Goal: Task Accomplishment & Management: Complete application form

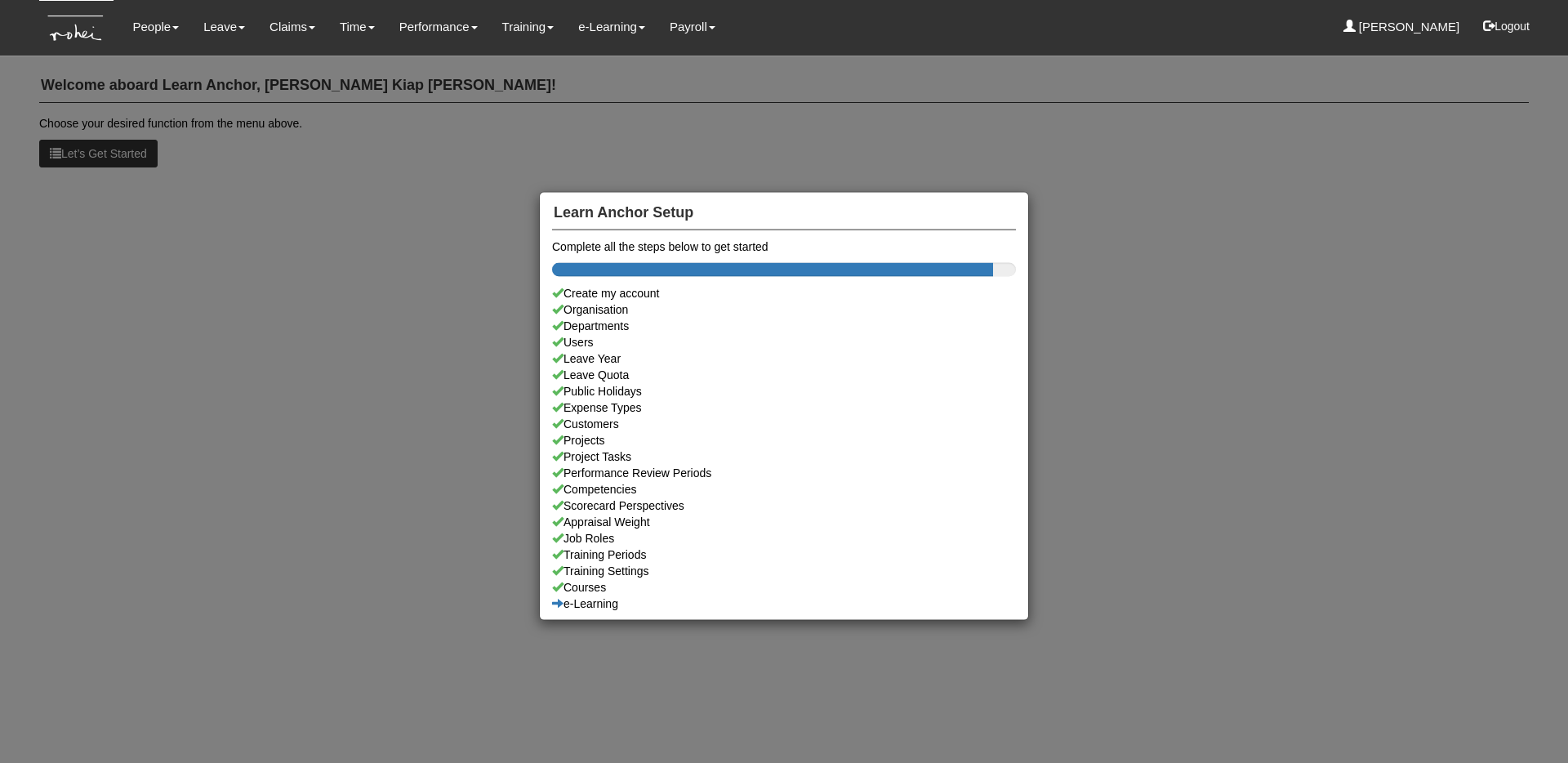
click at [206, 209] on div "Learn Anchor Setup Complete all the steps below to get started Create my accoun…" at bounding box center [784, 382] width 1568 height 763
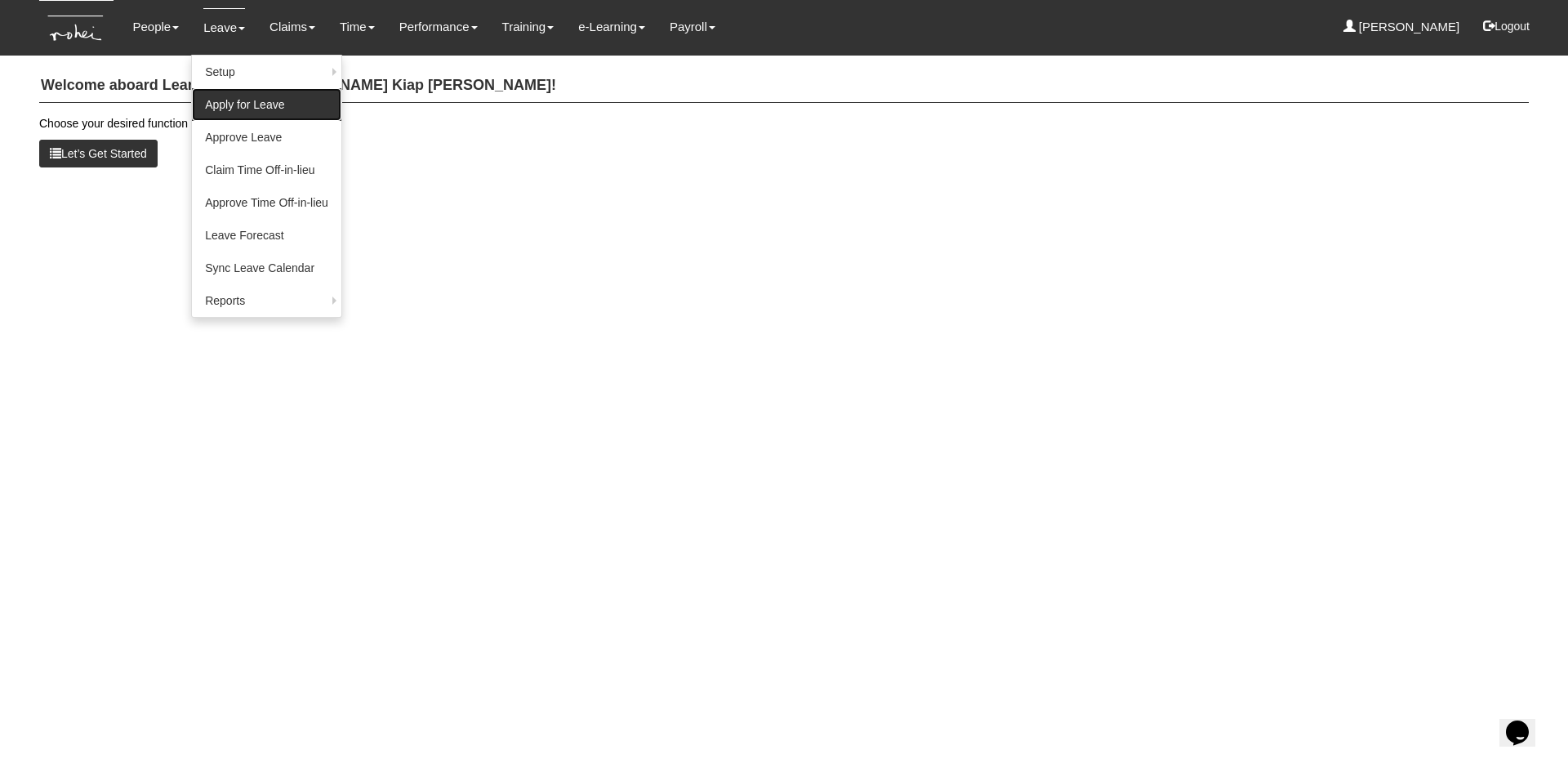
click at [233, 104] on link "Apply for Leave" at bounding box center [267, 105] width 149 height 33
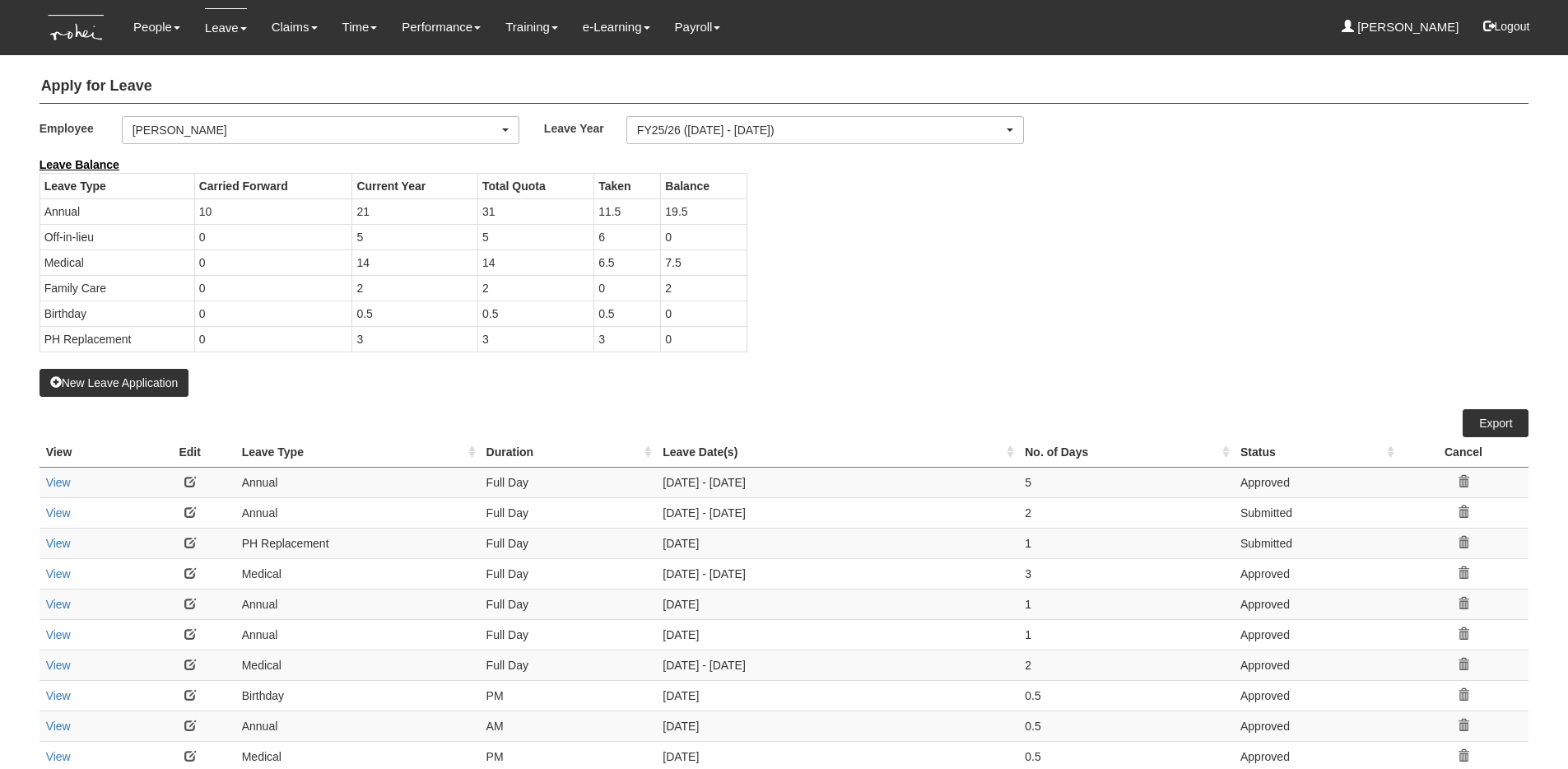
select select "50"
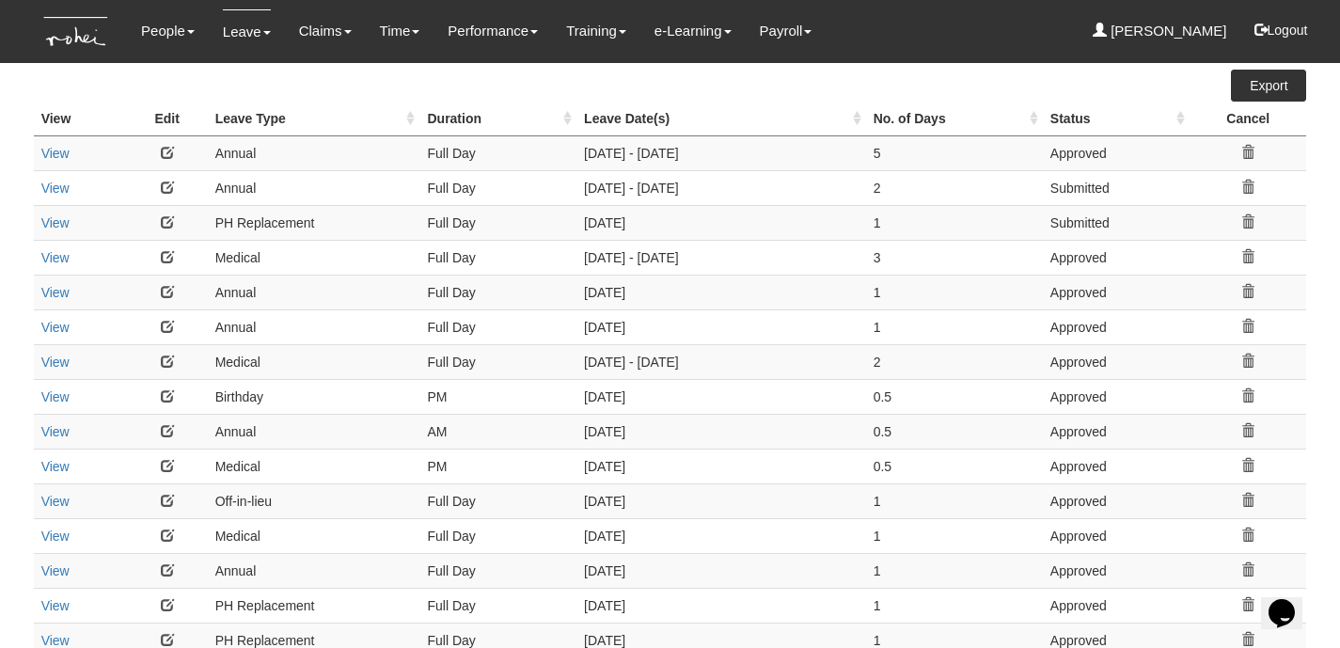
scroll to position [418, 0]
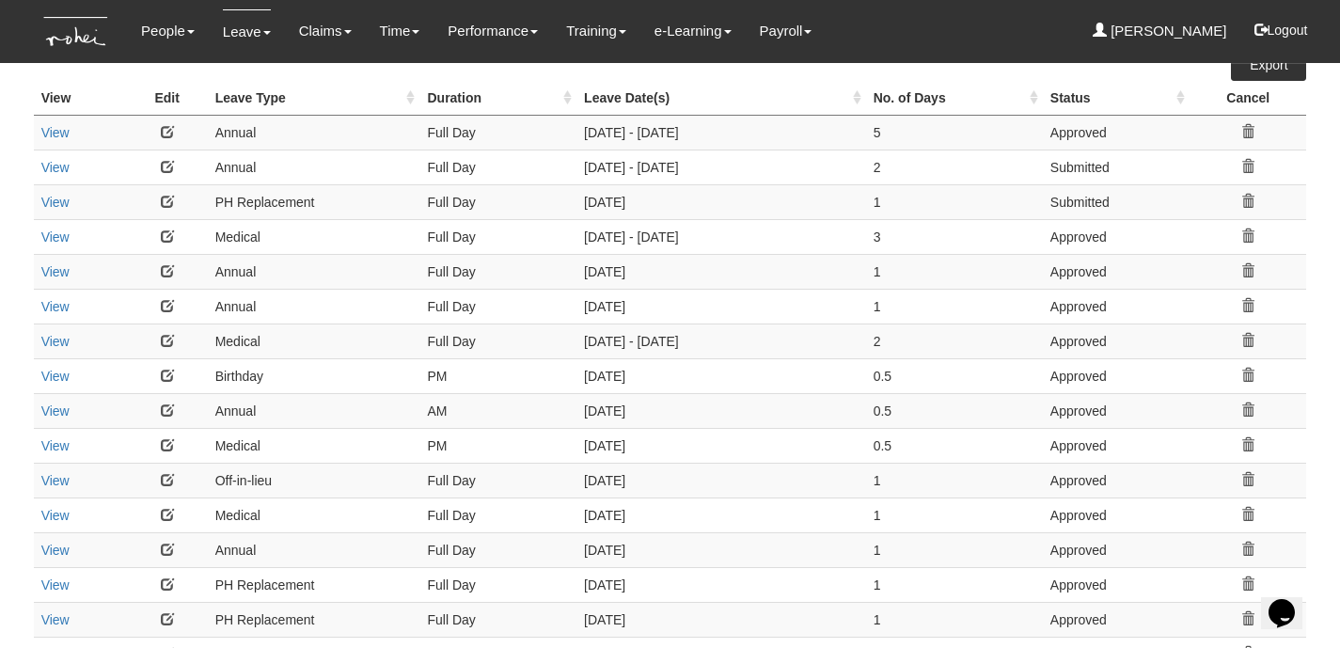
click at [284, 99] on th "Leave Type" at bounding box center [314, 98] width 212 height 35
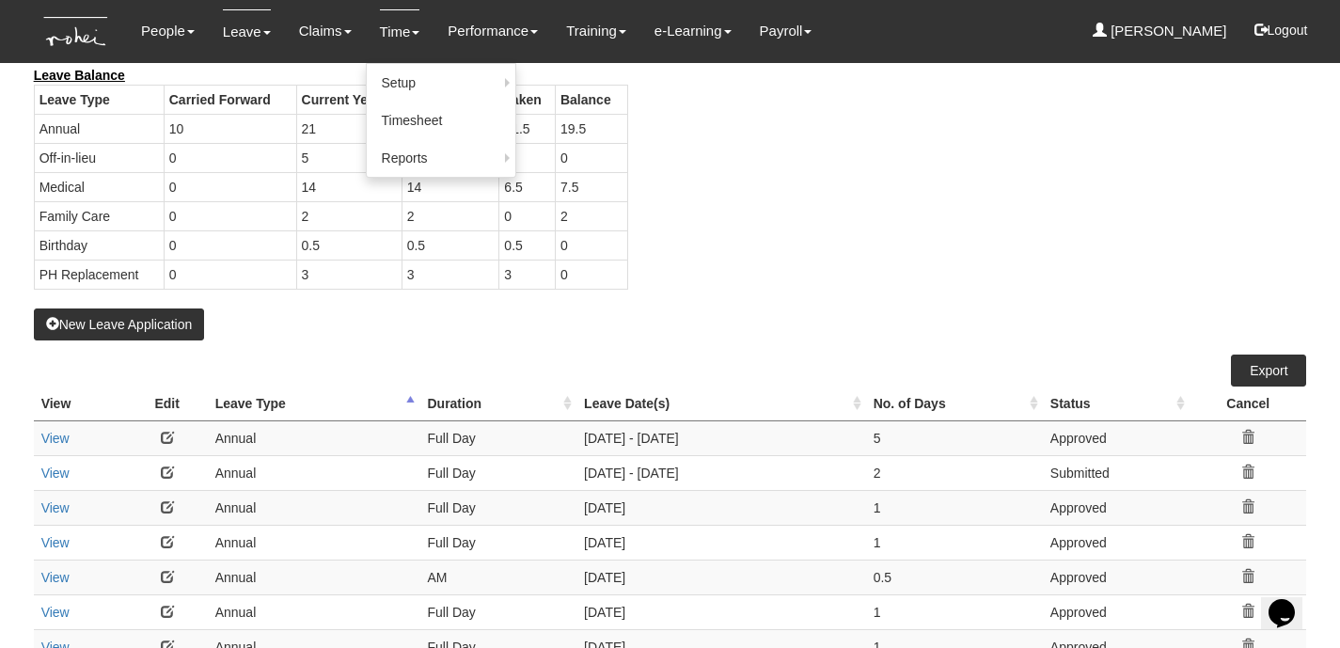
scroll to position [146, 0]
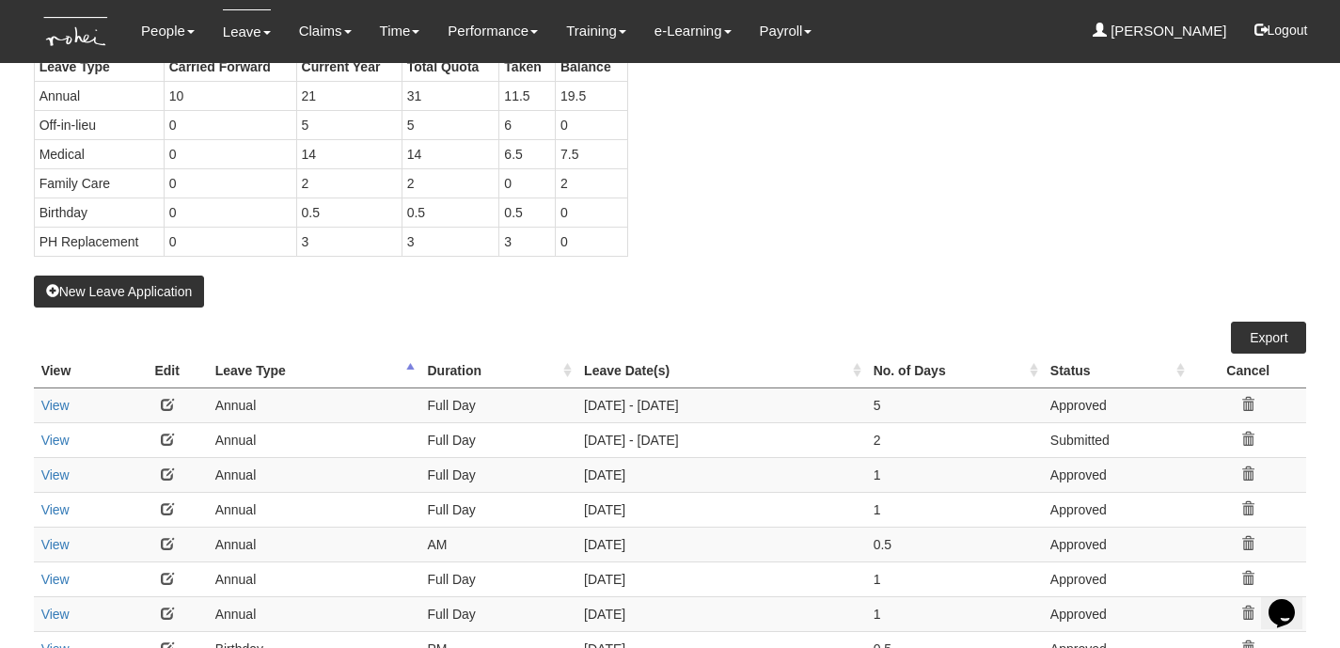
click at [646, 369] on th "Leave Date(s)" at bounding box center [721, 370] width 290 height 35
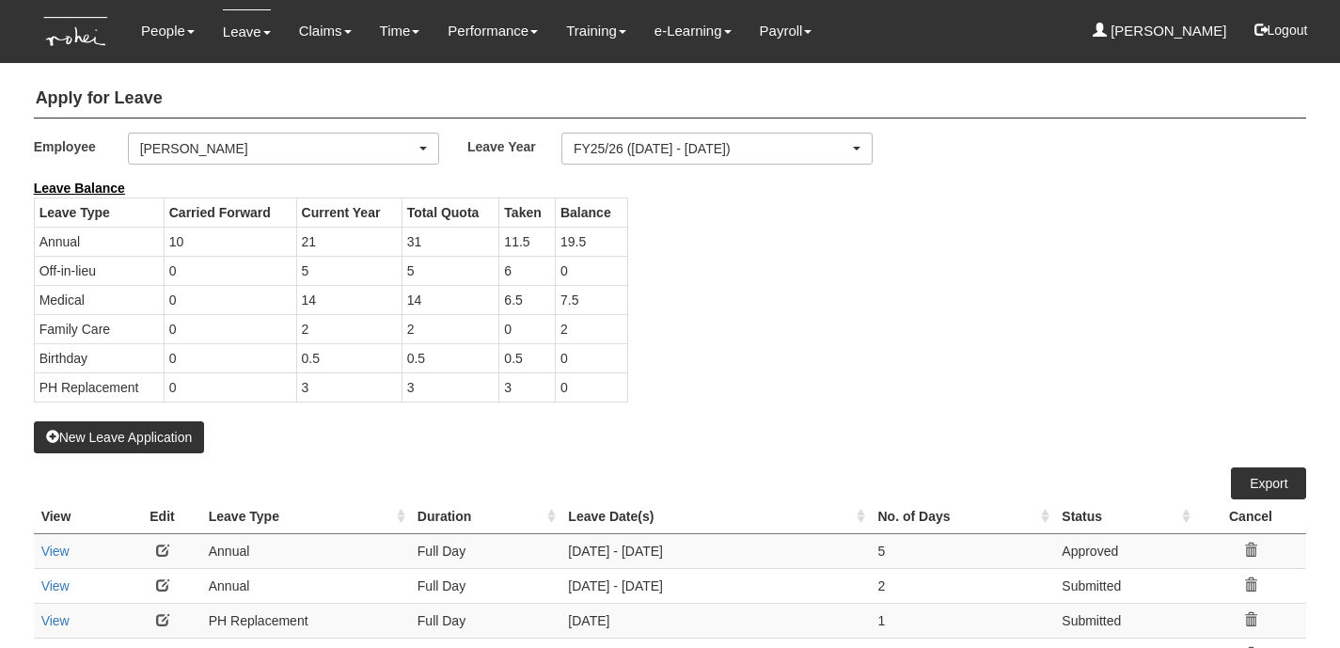
select select "50"
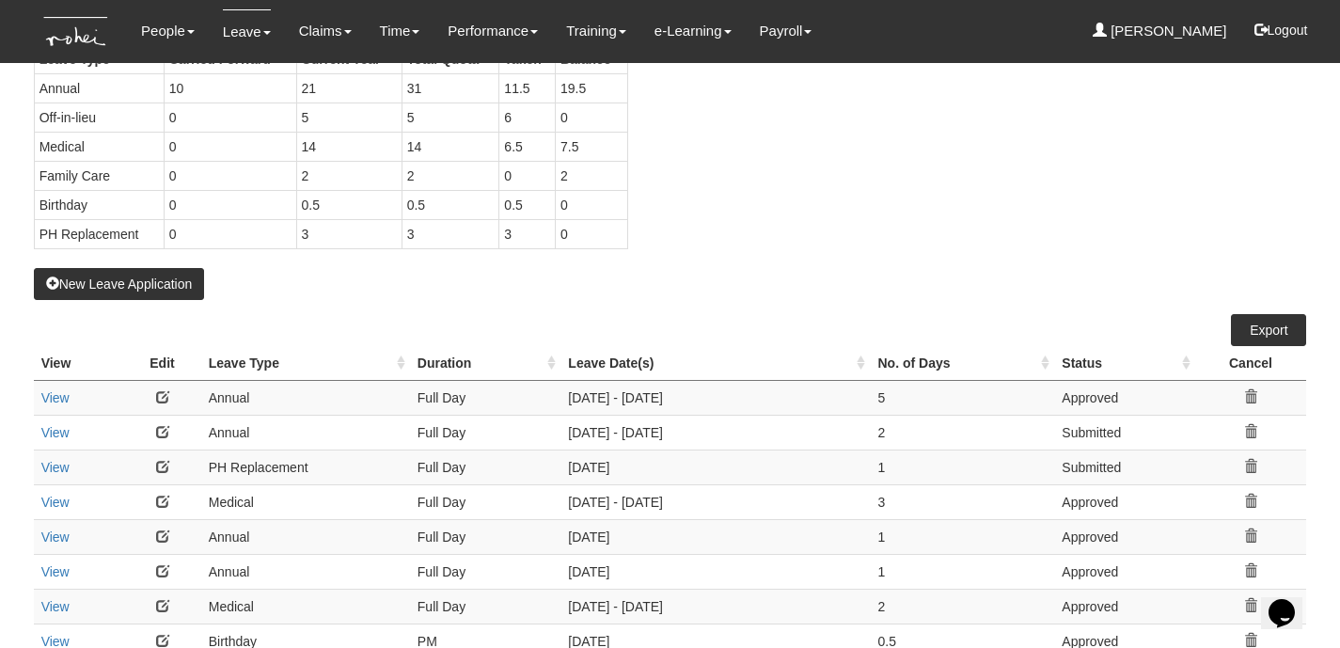
scroll to position [267, 0]
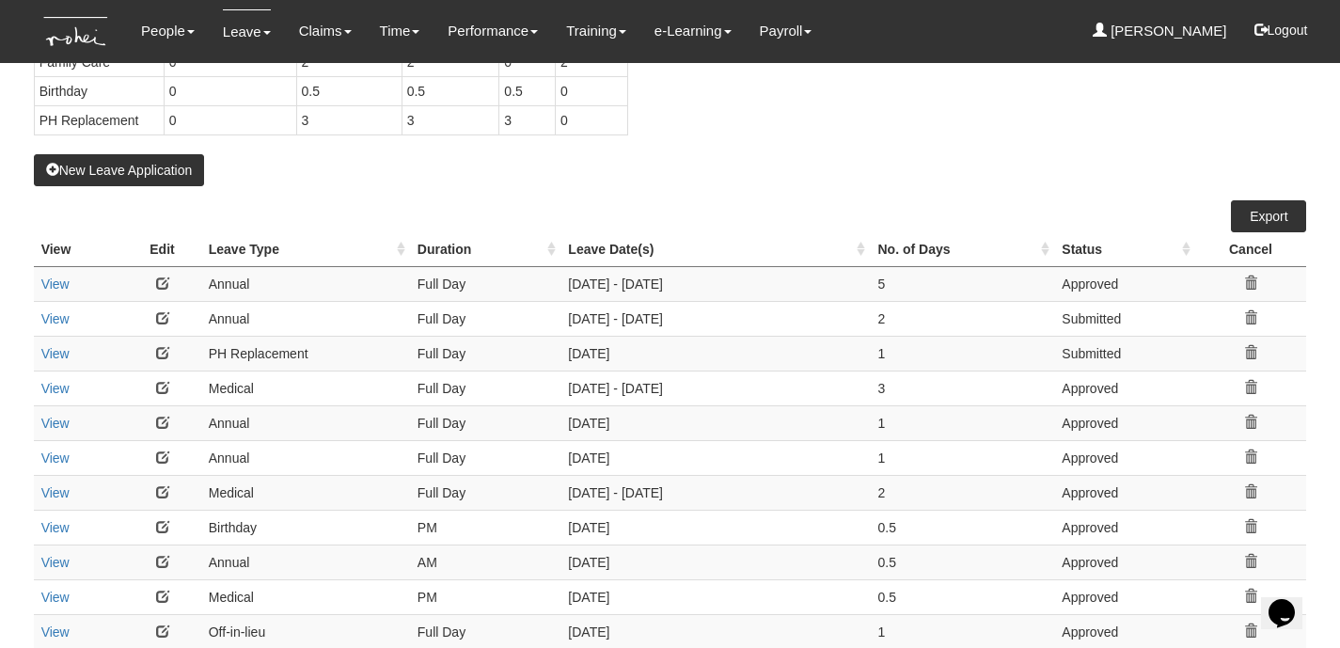
click at [256, 247] on th "Leave Type" at bounding box center [305, 249] width 209 height 35
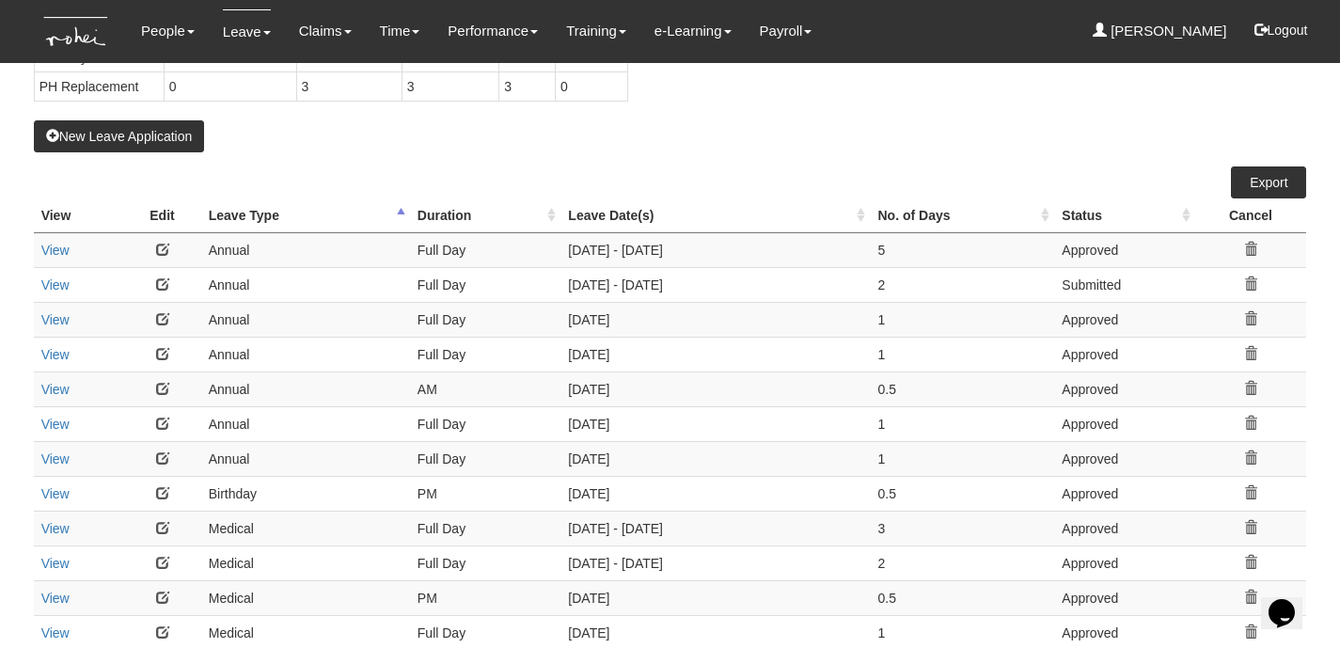
click at [824, 125] on div "New Leave Application" at bounding box center [670, 15] width 1273 height 275
